Goal: Information Seeking & Learning: Learn about a topic

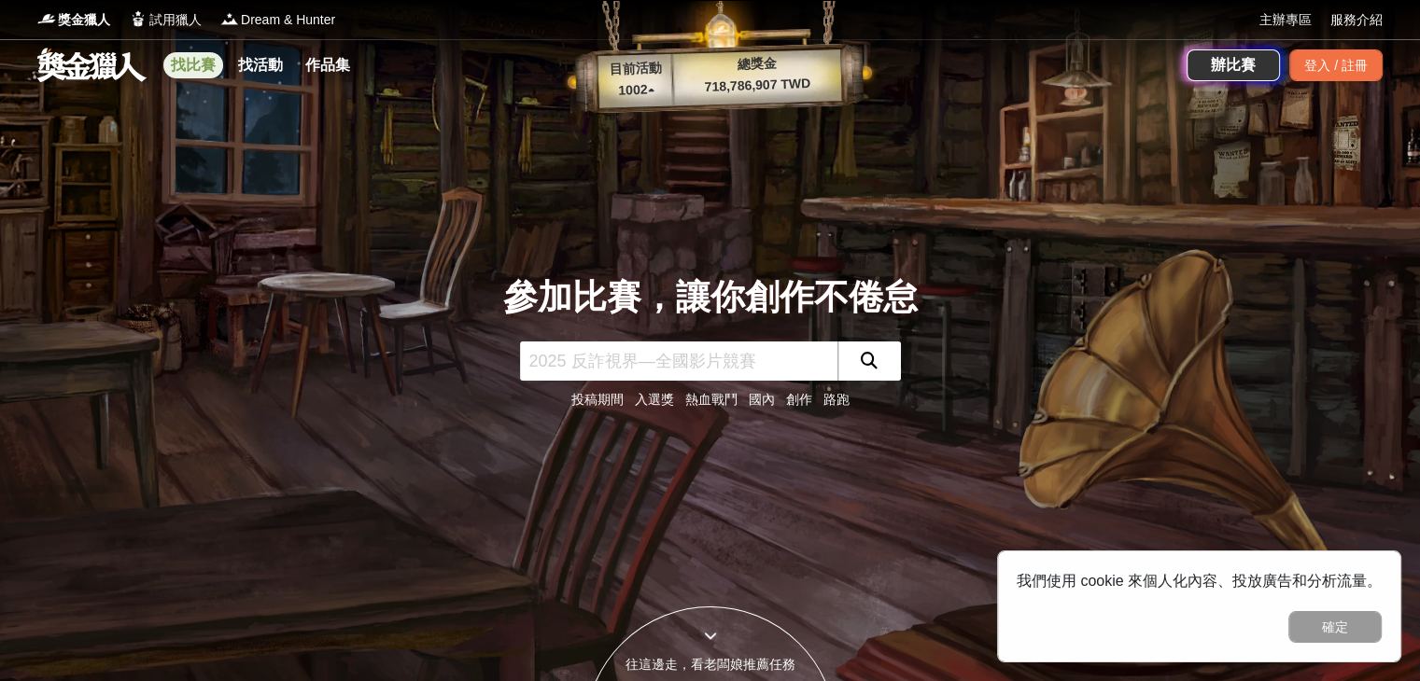
click at [190, 59] on link "找比賽" at bounding box center [193, 65] width 60 height 26
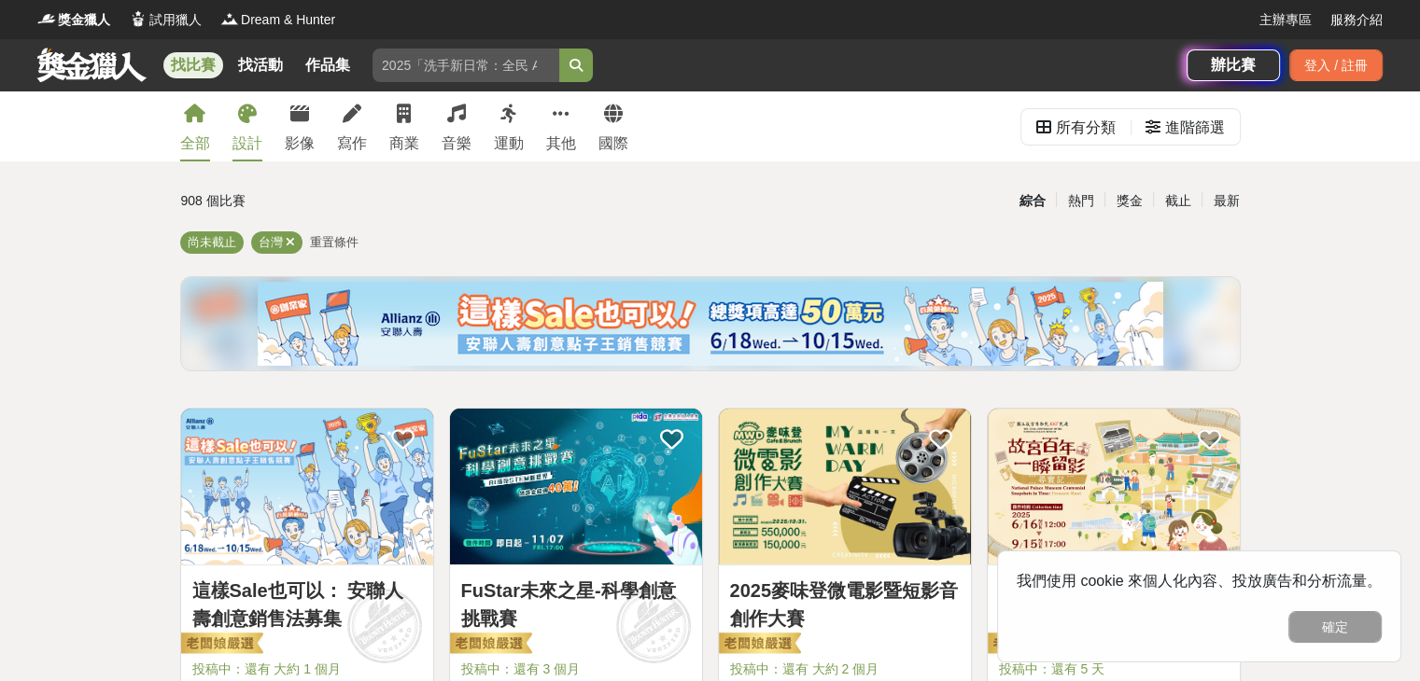
click at [245, 124] on link "設計" at bounding box center [247, 126] width 30 height 70
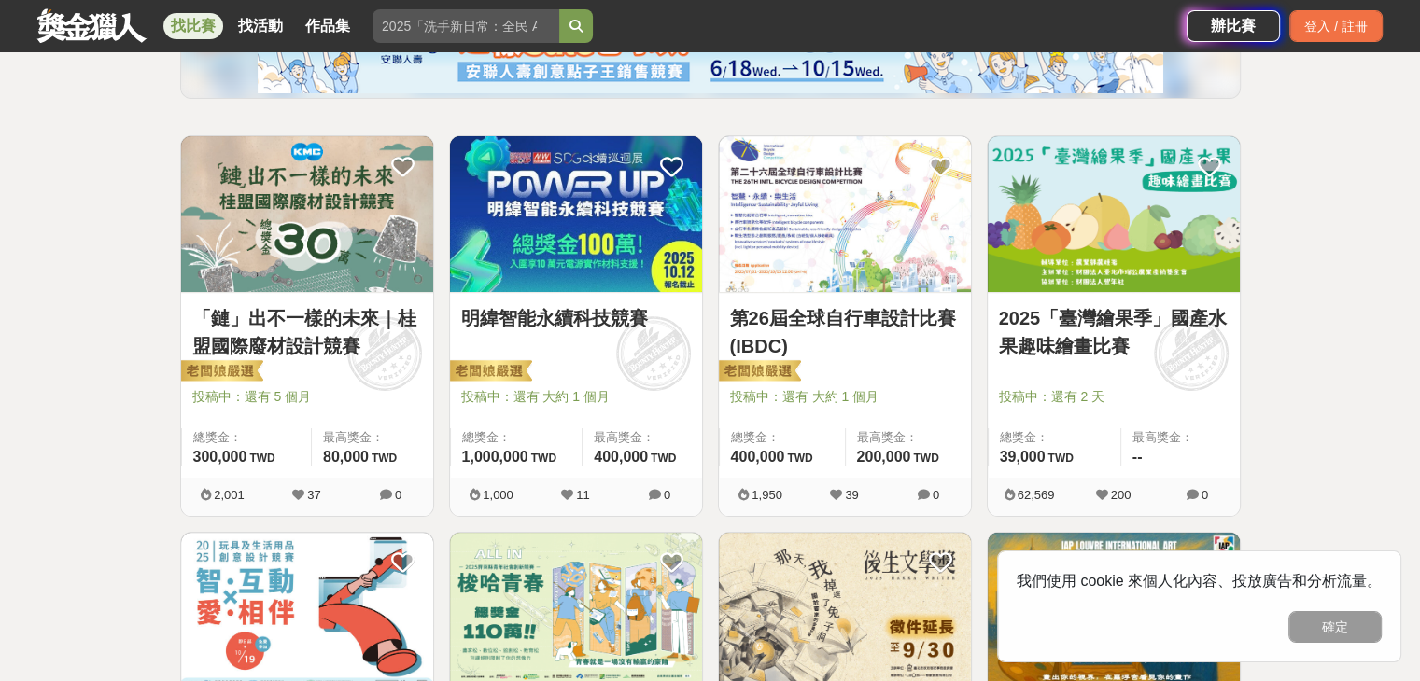
scroll to position [280, 0]
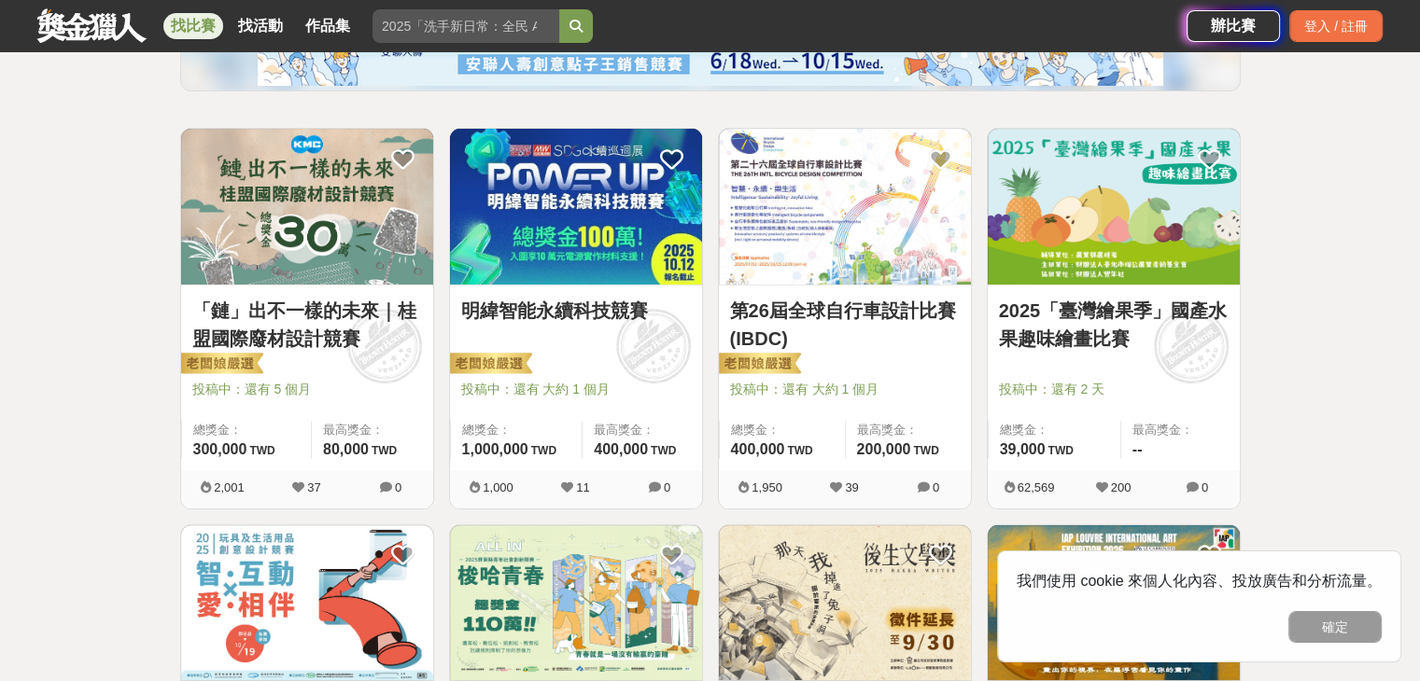
click at [1134, 262] on img at bounding box center [1114, 207] width 252 height 156
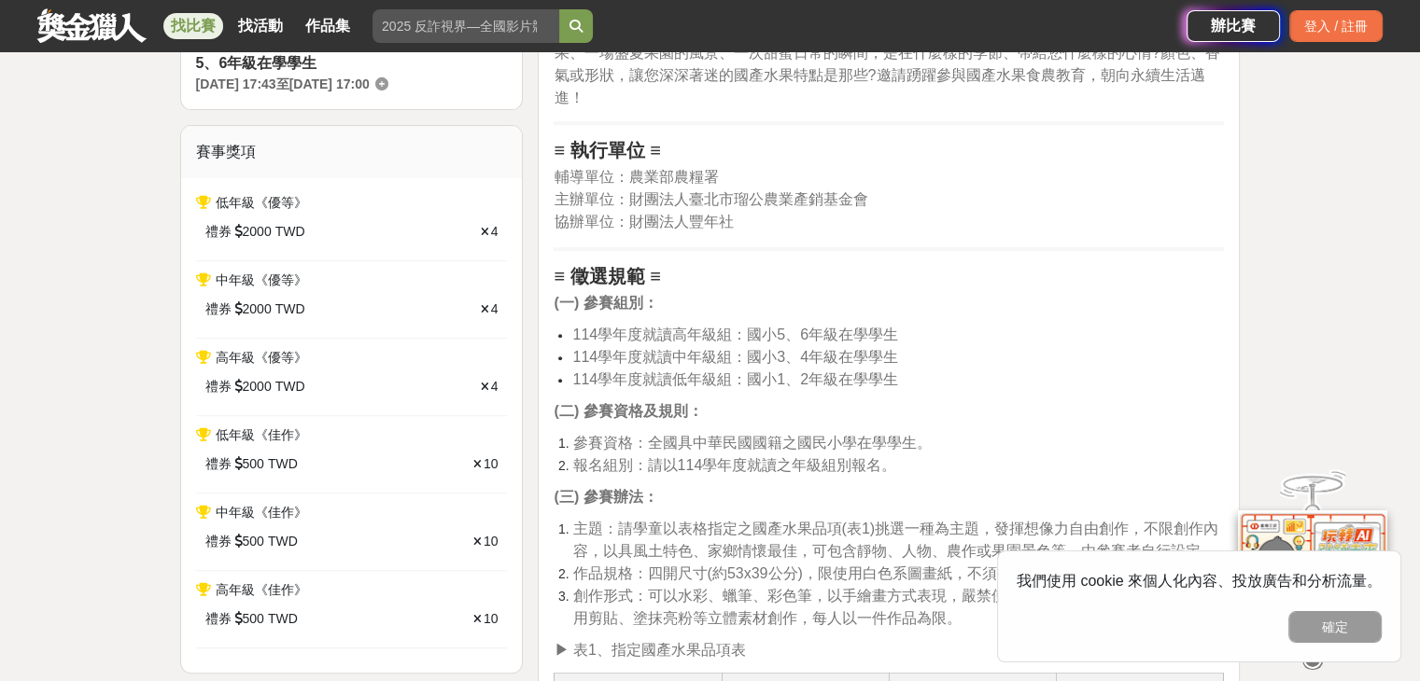
scroll to position [747, 0]
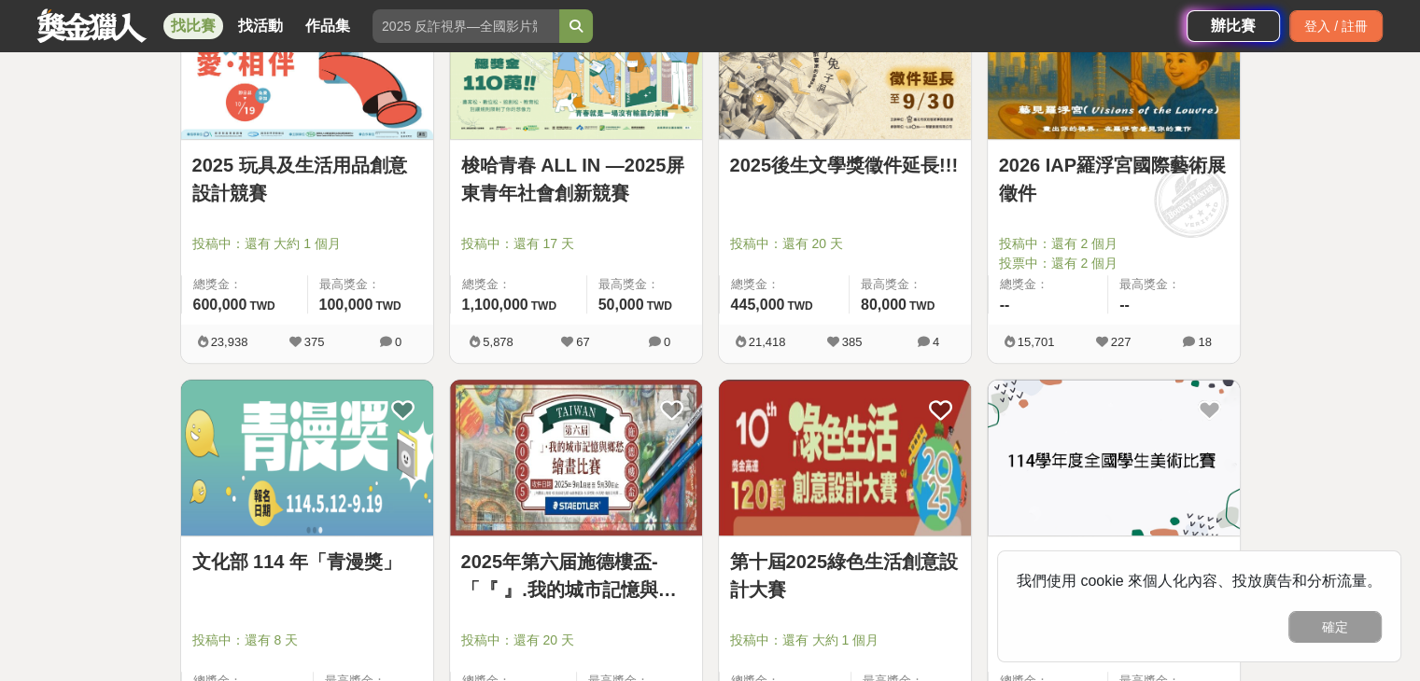
scroll to position [1027, 0]
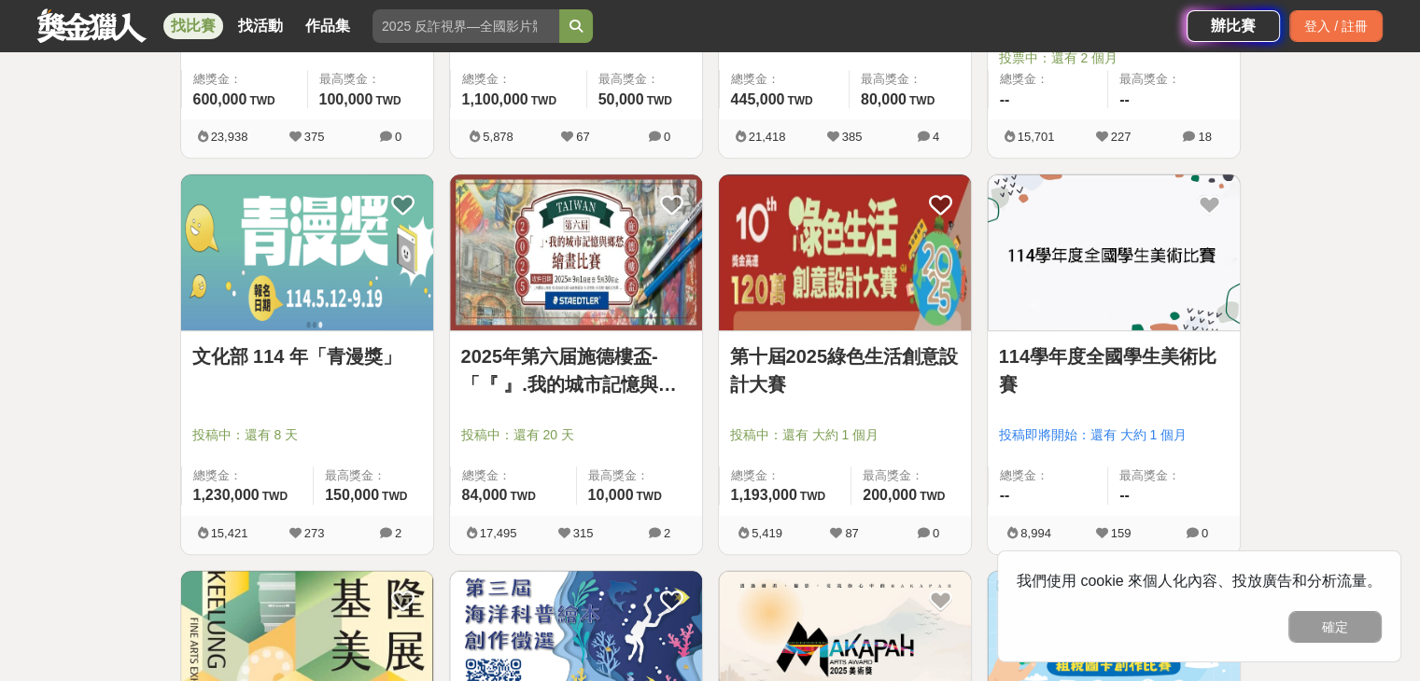
click at [291, 246] on img at bounding box center [307, 253] width 252 height 156
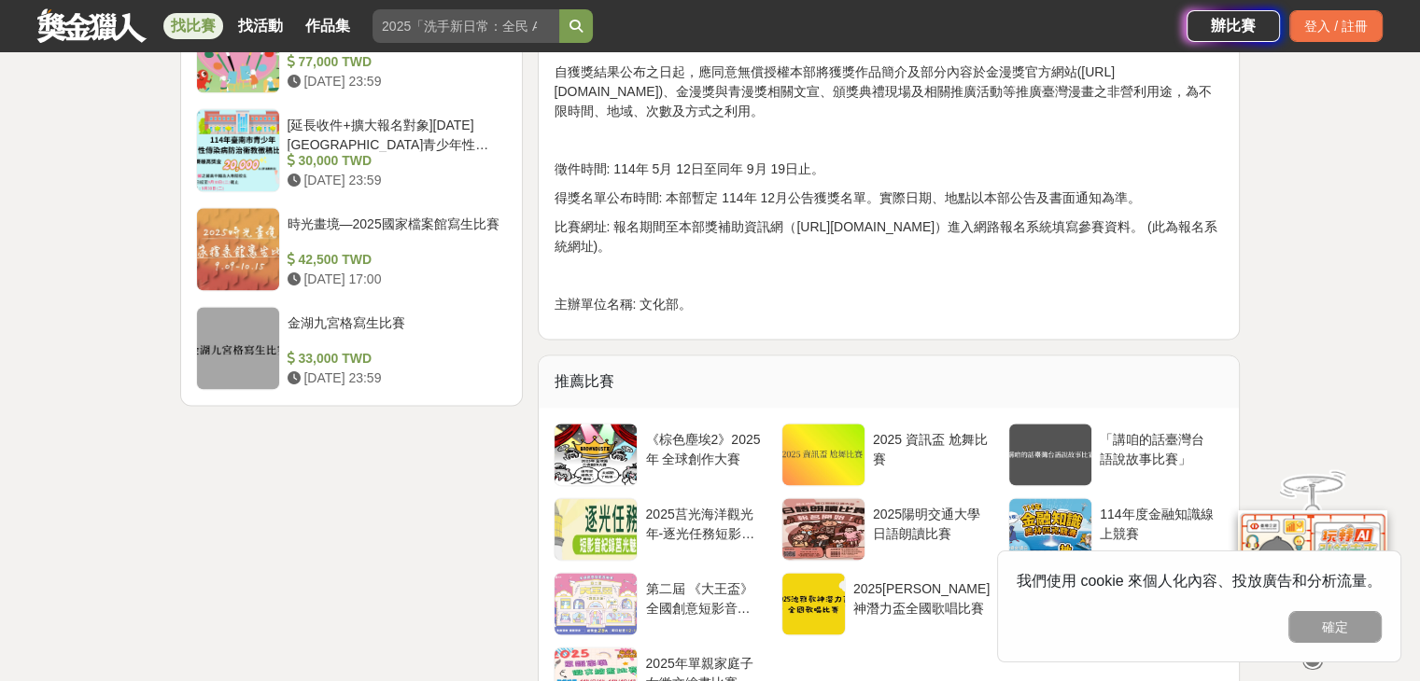
scroll to position [2427, 0]
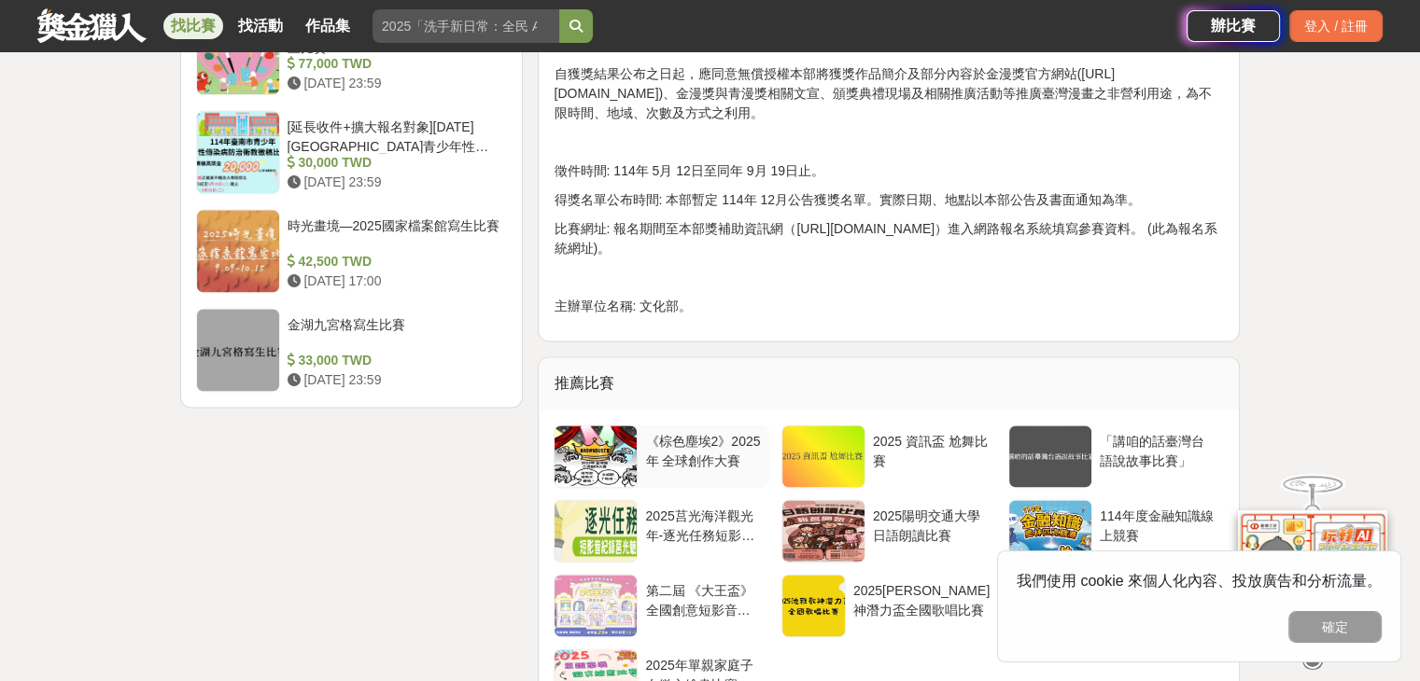
click at [604, 460] on div at bounding box center [596, 457] width 82 height 62
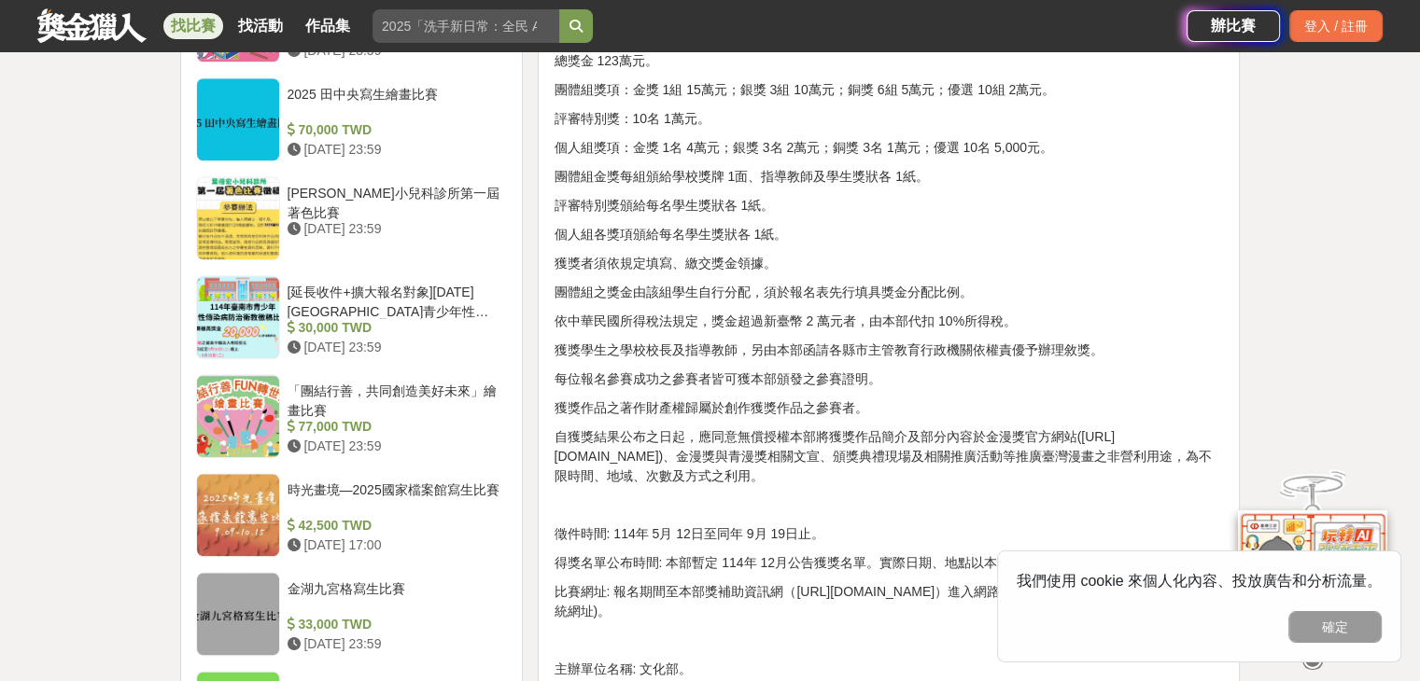
scroll to position [2147, 0]
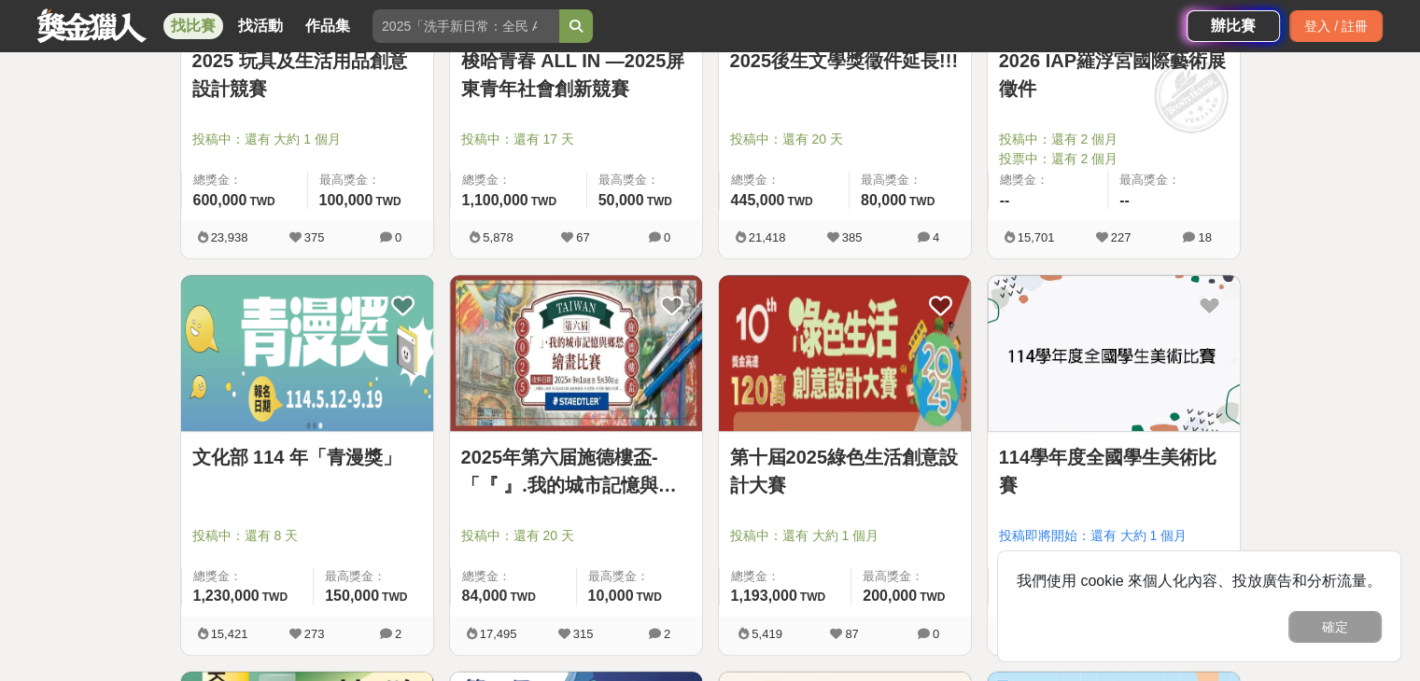
scroll to position [934, 0]
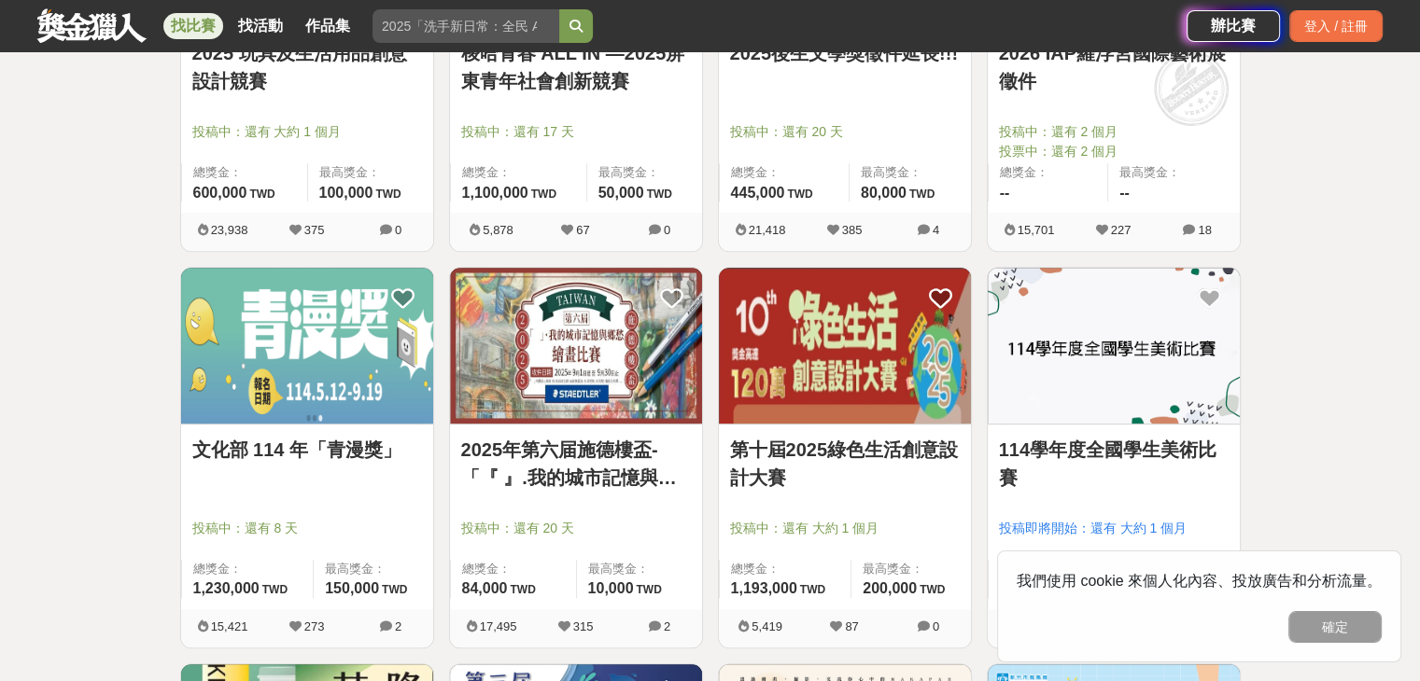
click at [546, 367] on img at bounding box center [576, 346] width 252 height 156
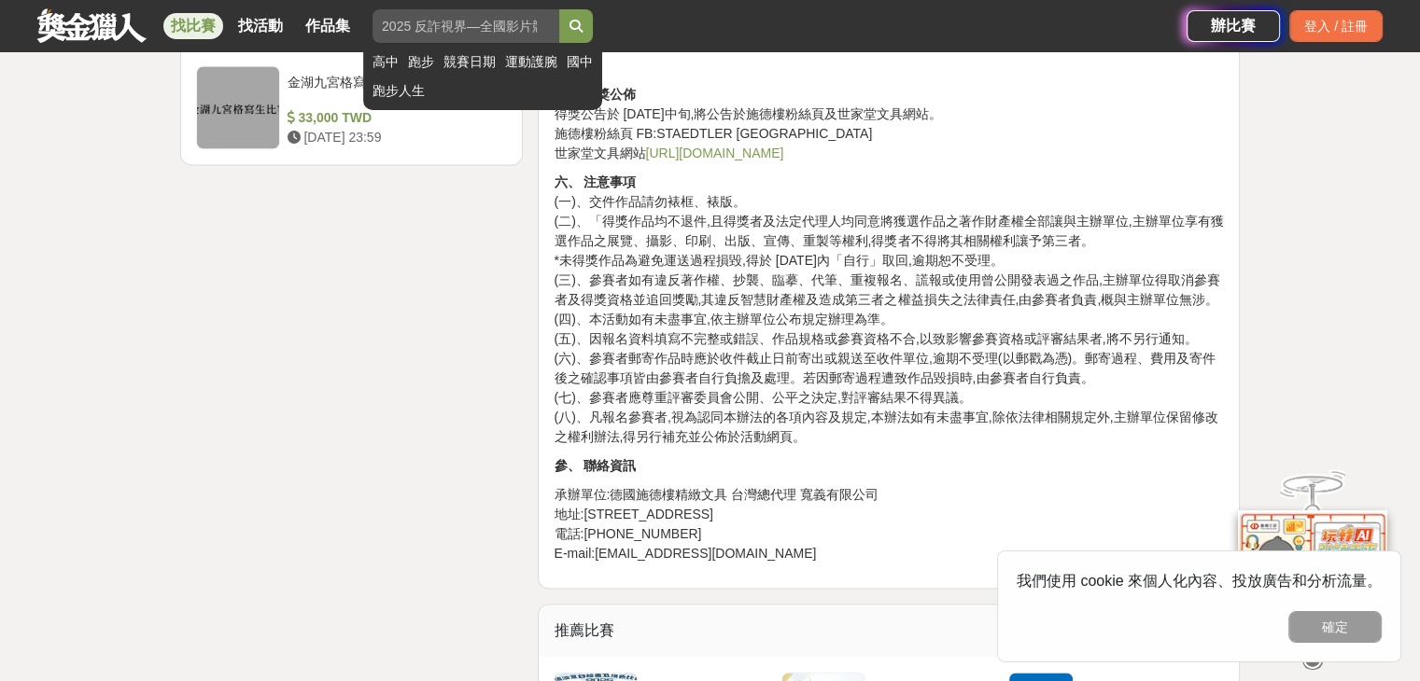
scroll to position [2614, 0]
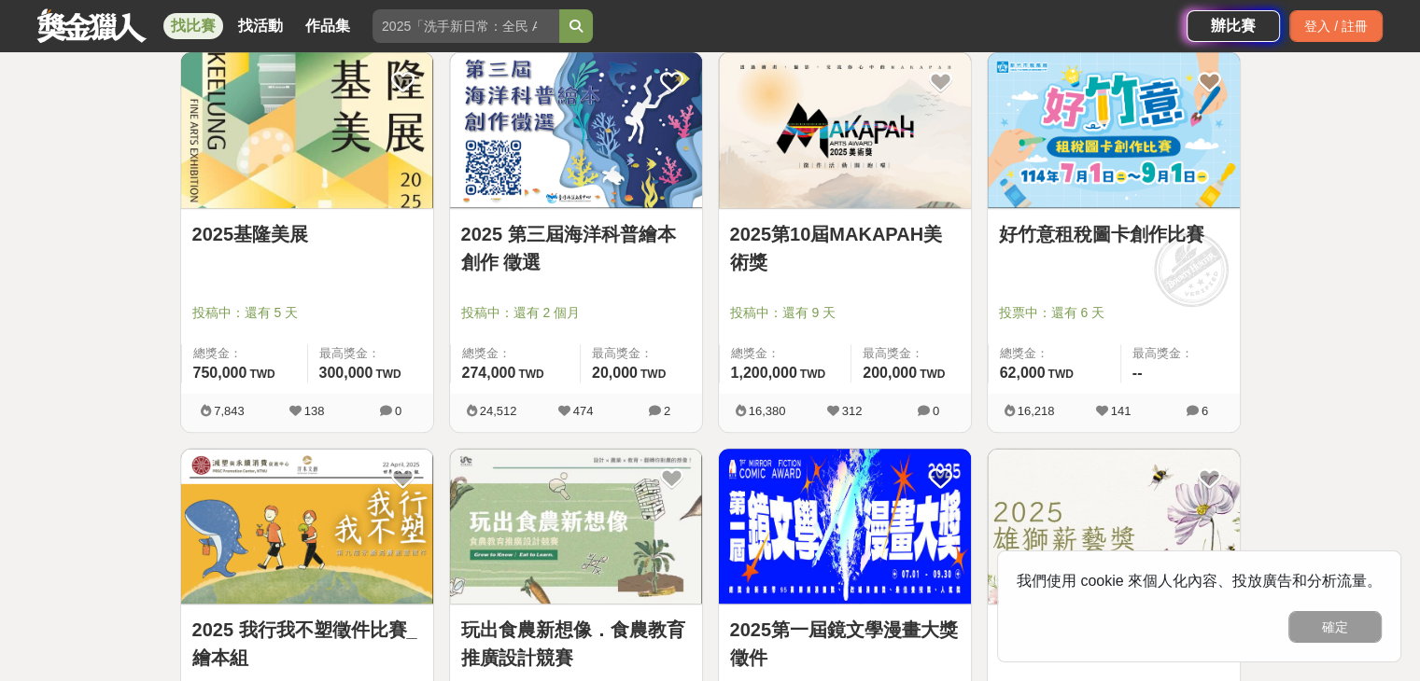
scroll to position [1494, 0]
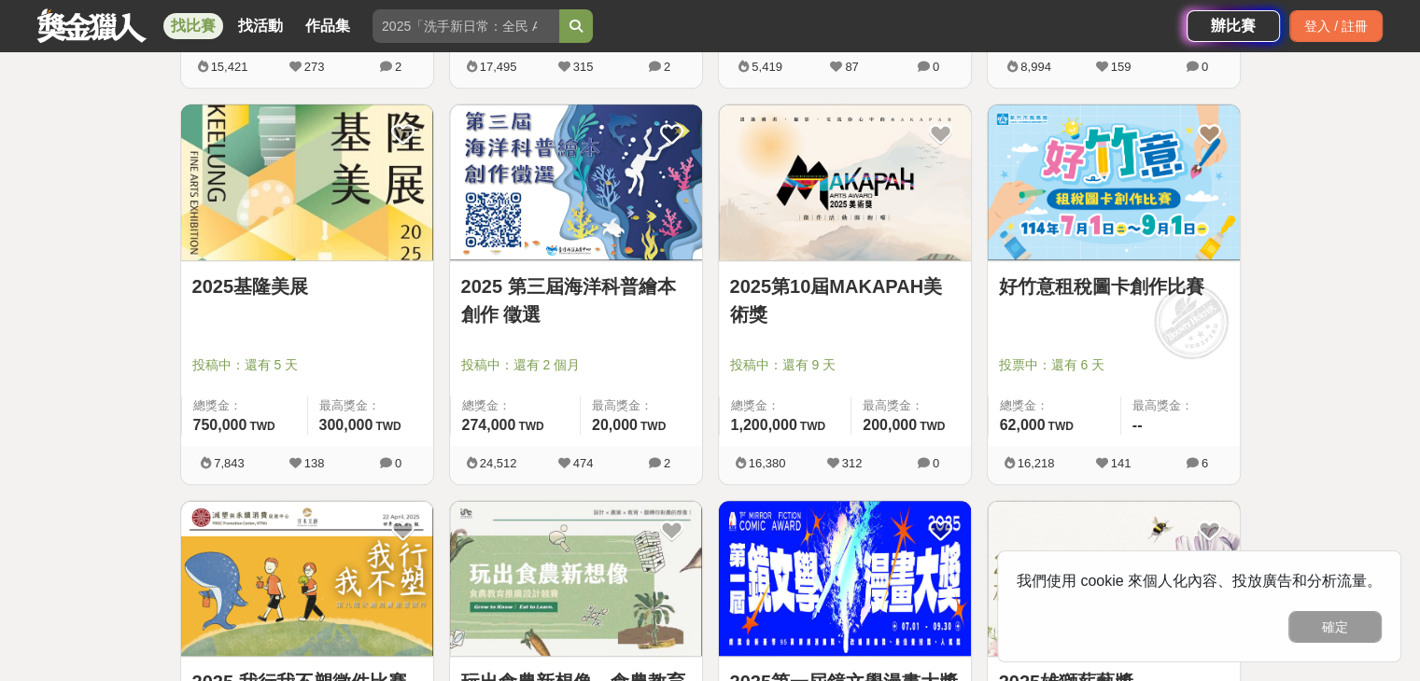
click at [816, 169] on img at bounding box center [845, 183] width 252 height 156
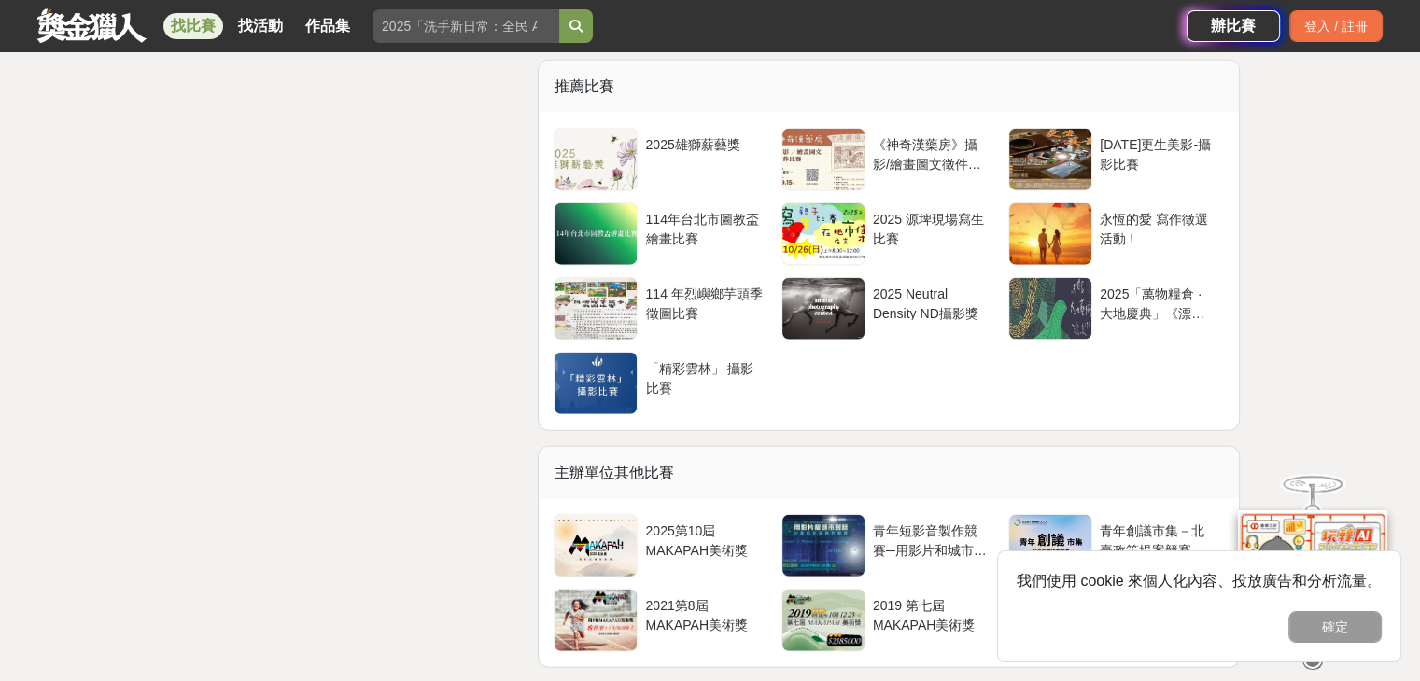
scroll to position [4388, 0]
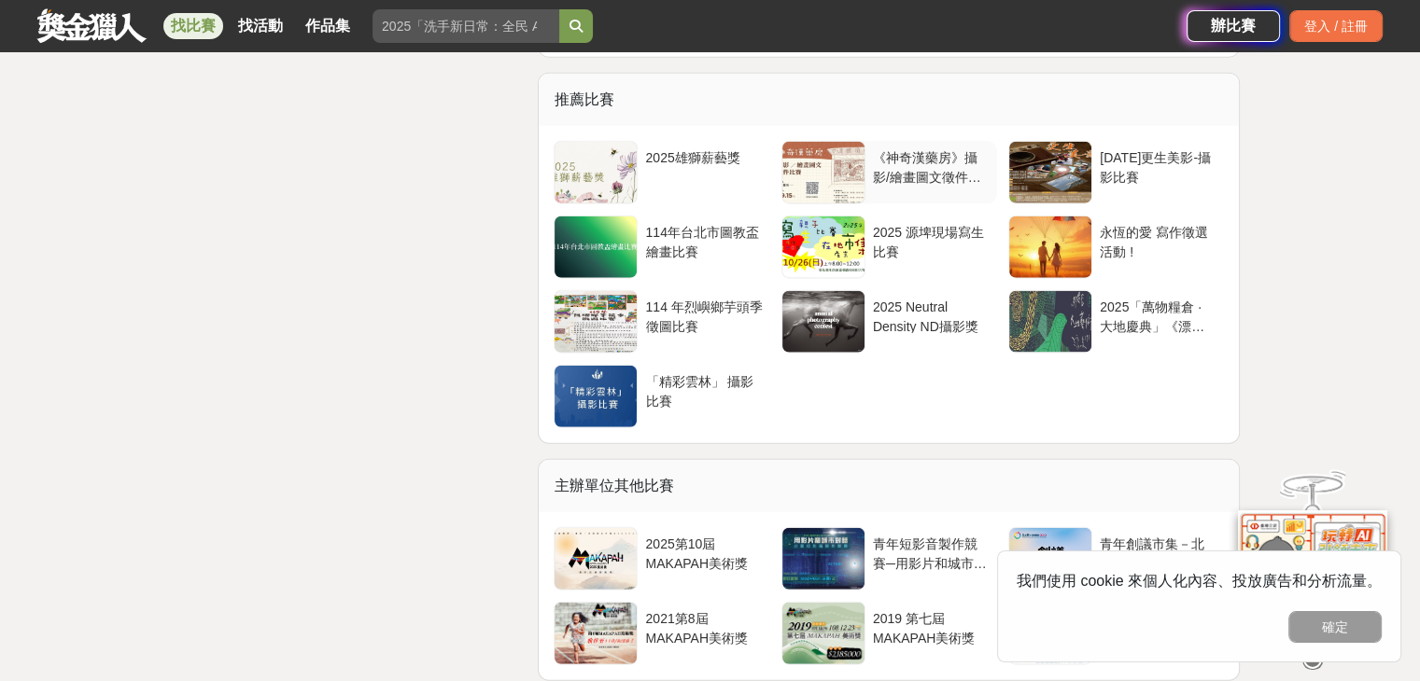
click at [819, 148] on div at bounding box center [823, 173] width 82 height 62
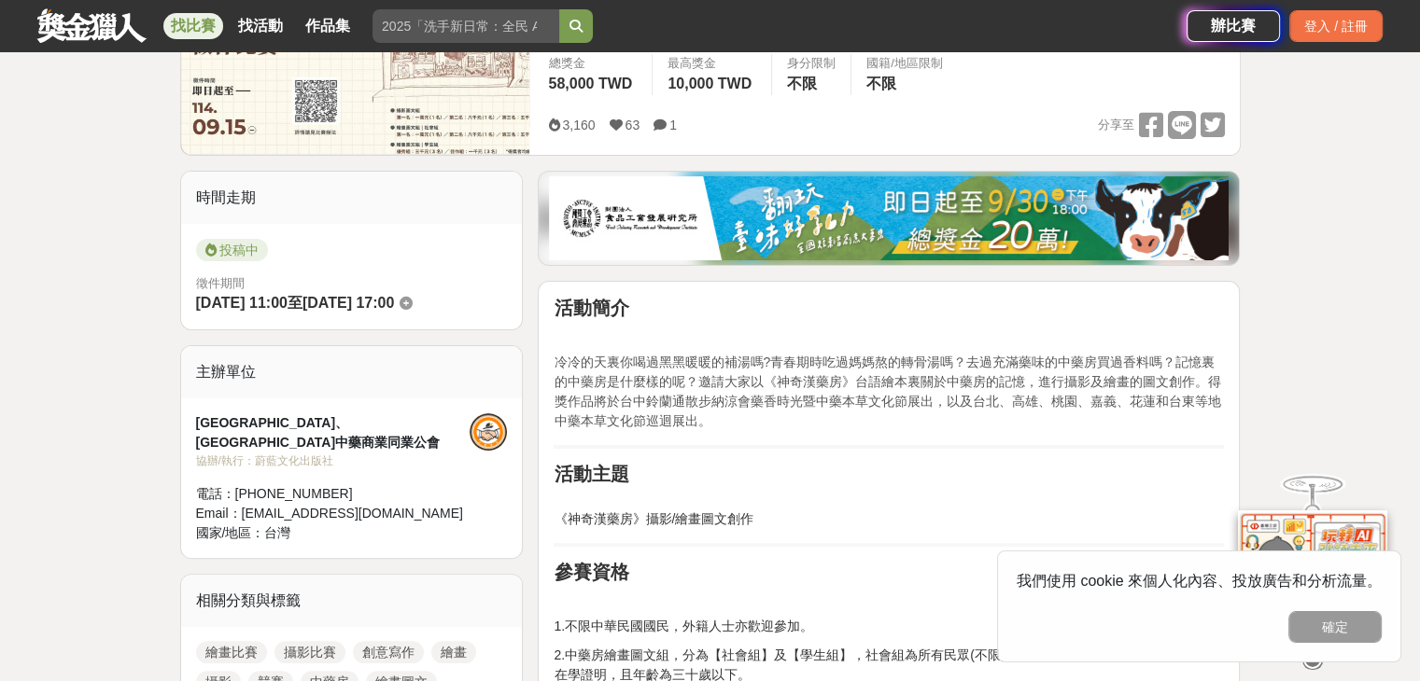
scroll to position [354, 0]
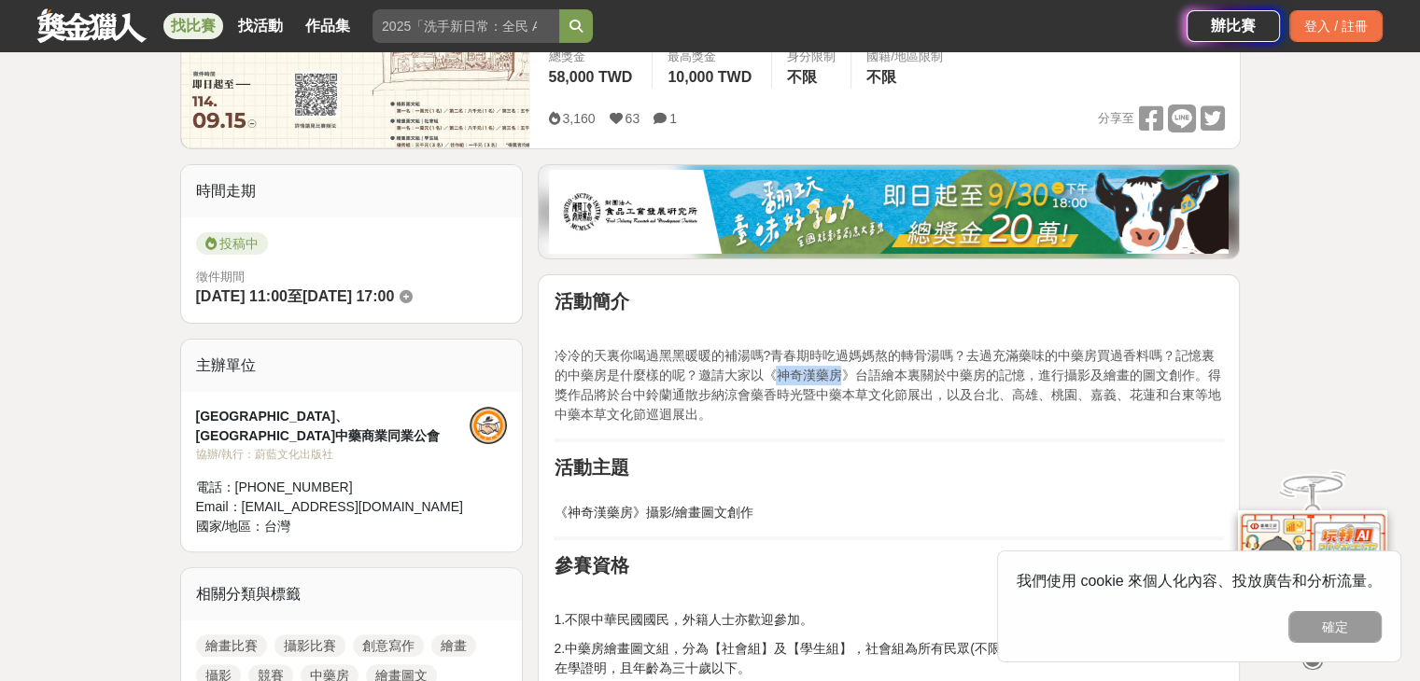
drag, startPoint x: 780, startPoint y: 371, endPoint x: 837, endPoint y: 371, distance: 56.9
click at [837, 371] on span "冷冷的天裏你喝過黑黑暖暖的補湯嗎?青春期時吃過媽媽熬的轉骨湯嗎？去過充滿藥味的中藥房買過香料嗎？記憶裏的中藥房是什麼樣的呢？邀請大家以《神奇漢藥房》台語繪本裏…" at bounding box center [887, 385] width 667 height 74
copy span "神奇漢藥房"
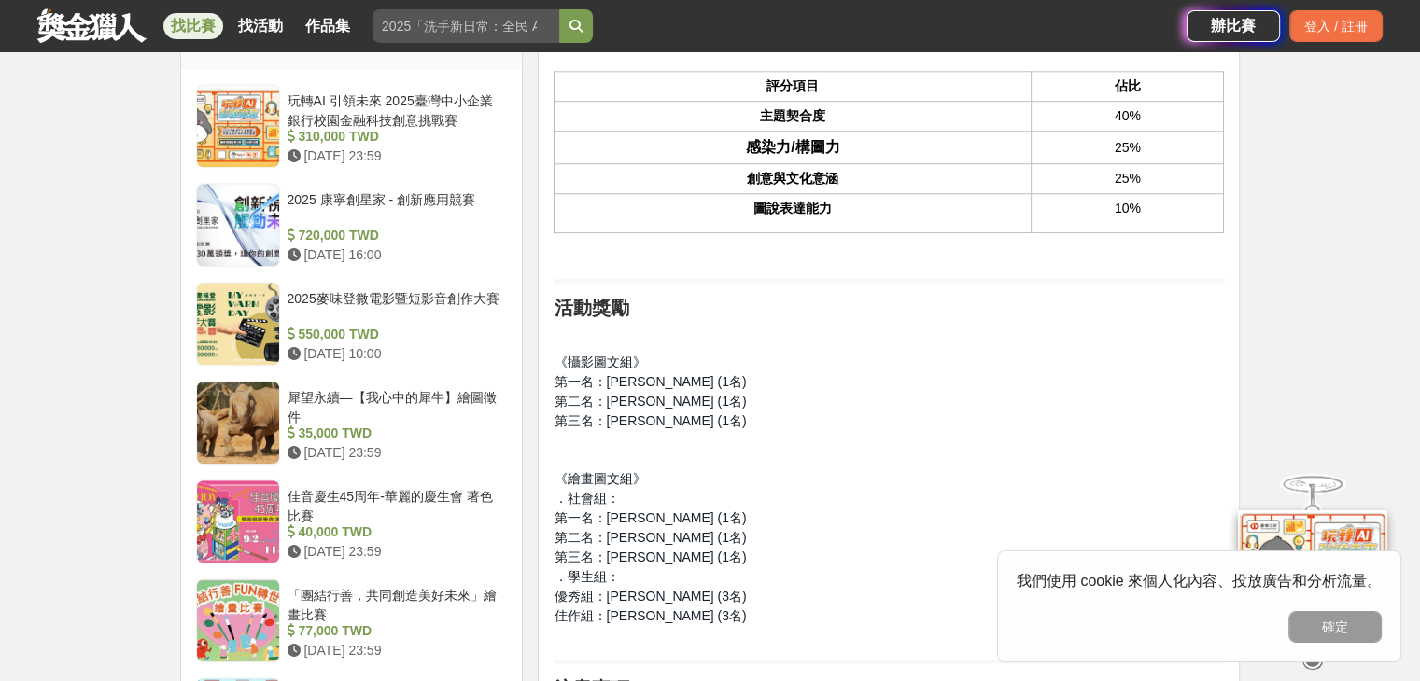
scroll to position [1587, 0]
